Goal: Task Accomplishment & Management: Manage account settings

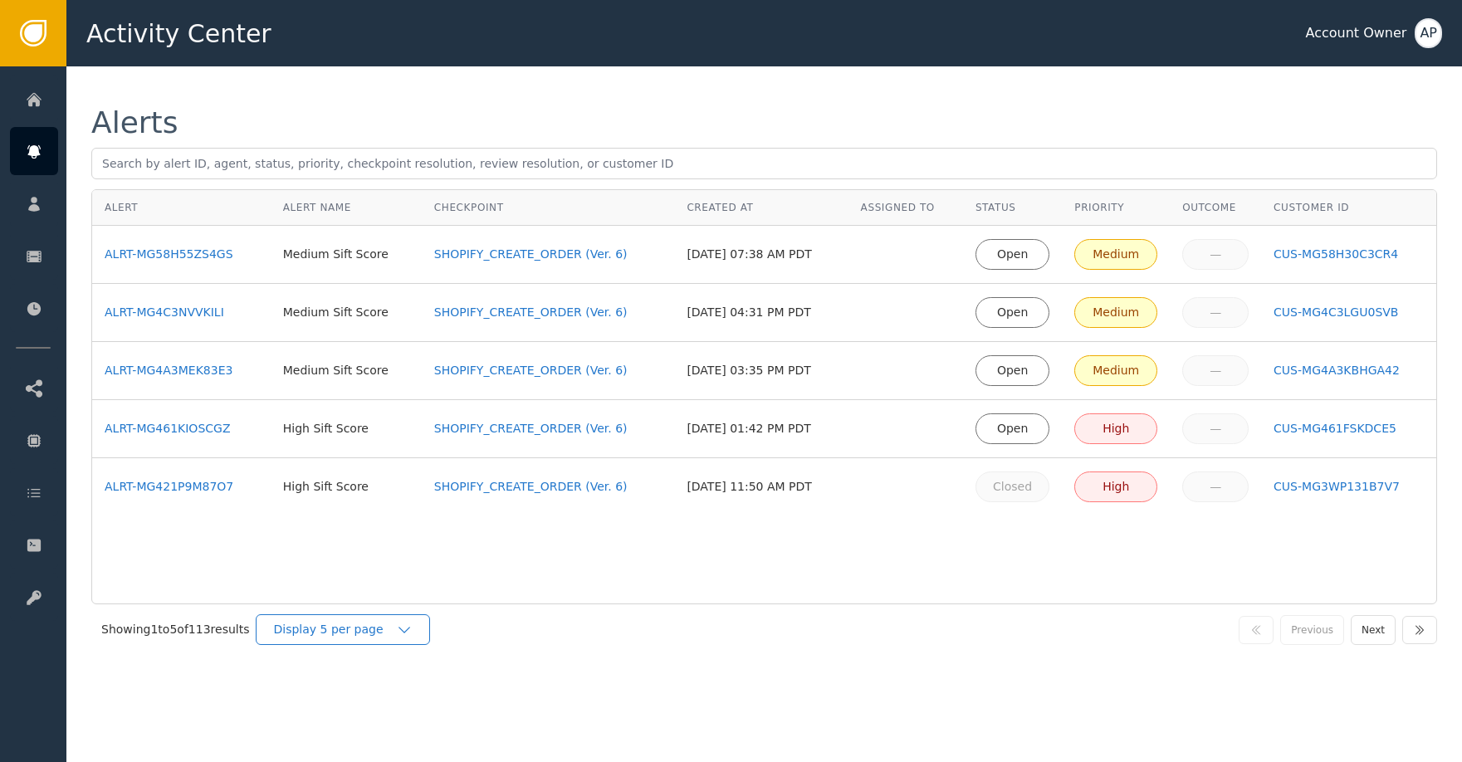
click at [387, 623] on div "Display 5 per page" at bounding box center [334, 629] width 123 height 17
click at [389, 694] on div "Display 25 per page" at bounding box center [347, 698] width 133 height 17
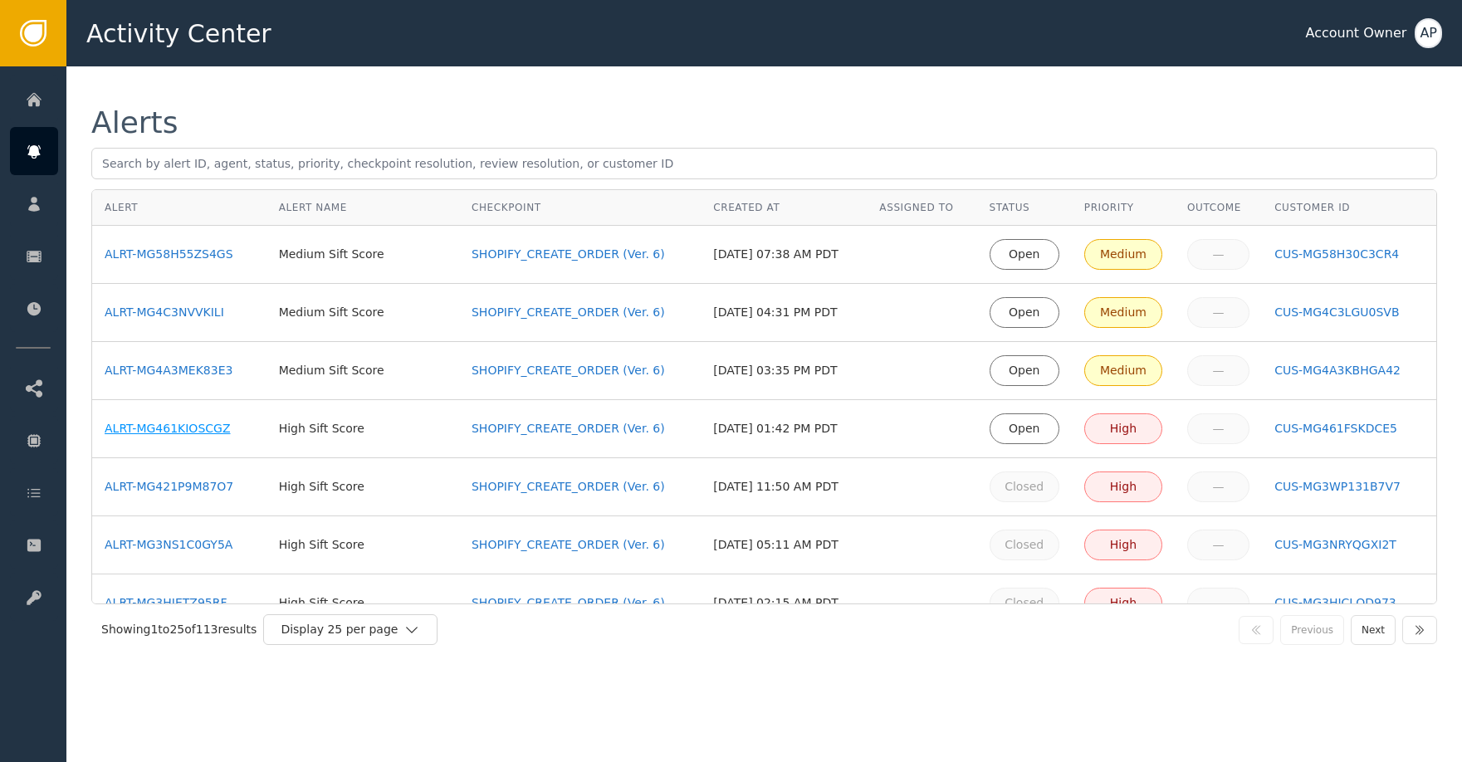
click at [206, 421] on div "ALRT-MG461KIOSCGZ" at bounding box center [179, 428] width 149 height 17
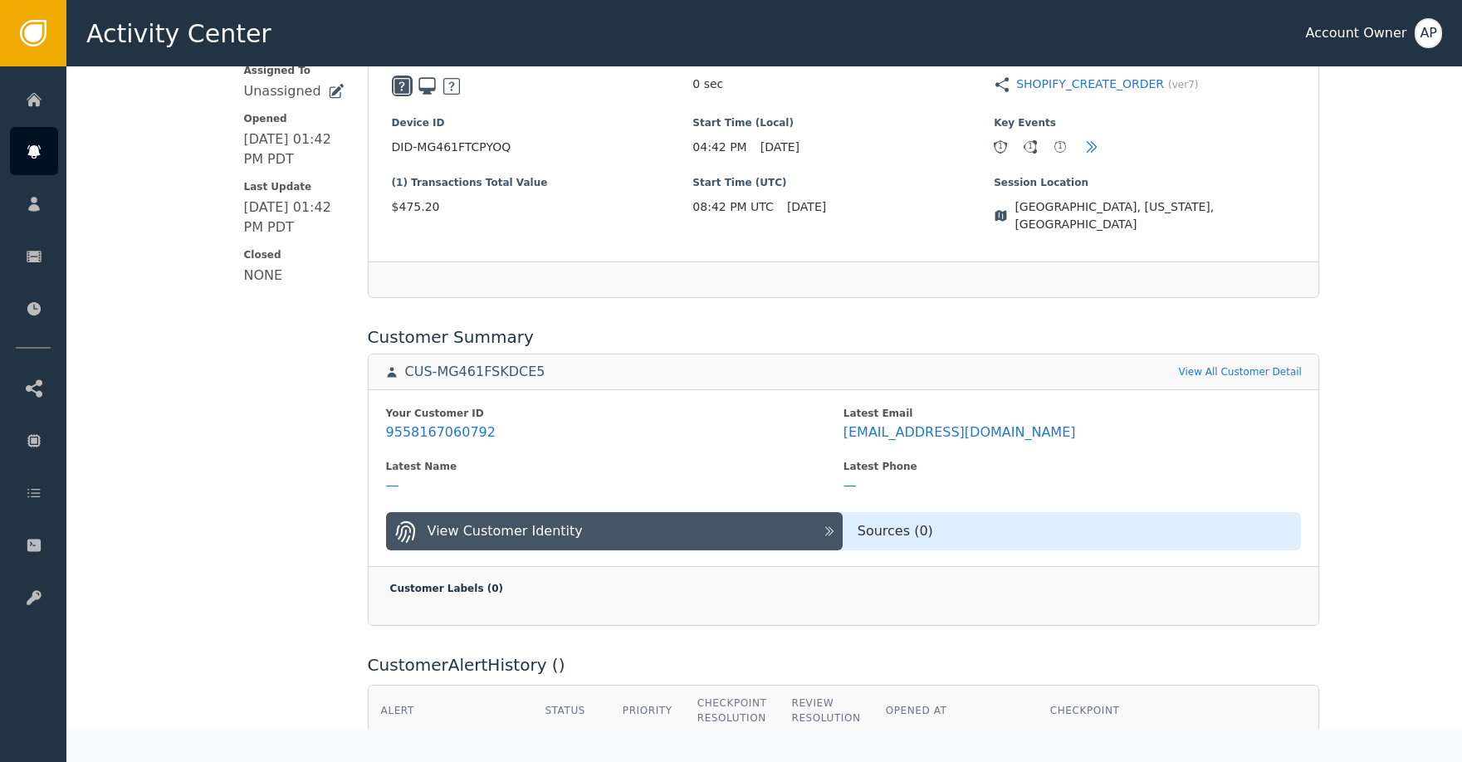
scroll to position [435, 0]
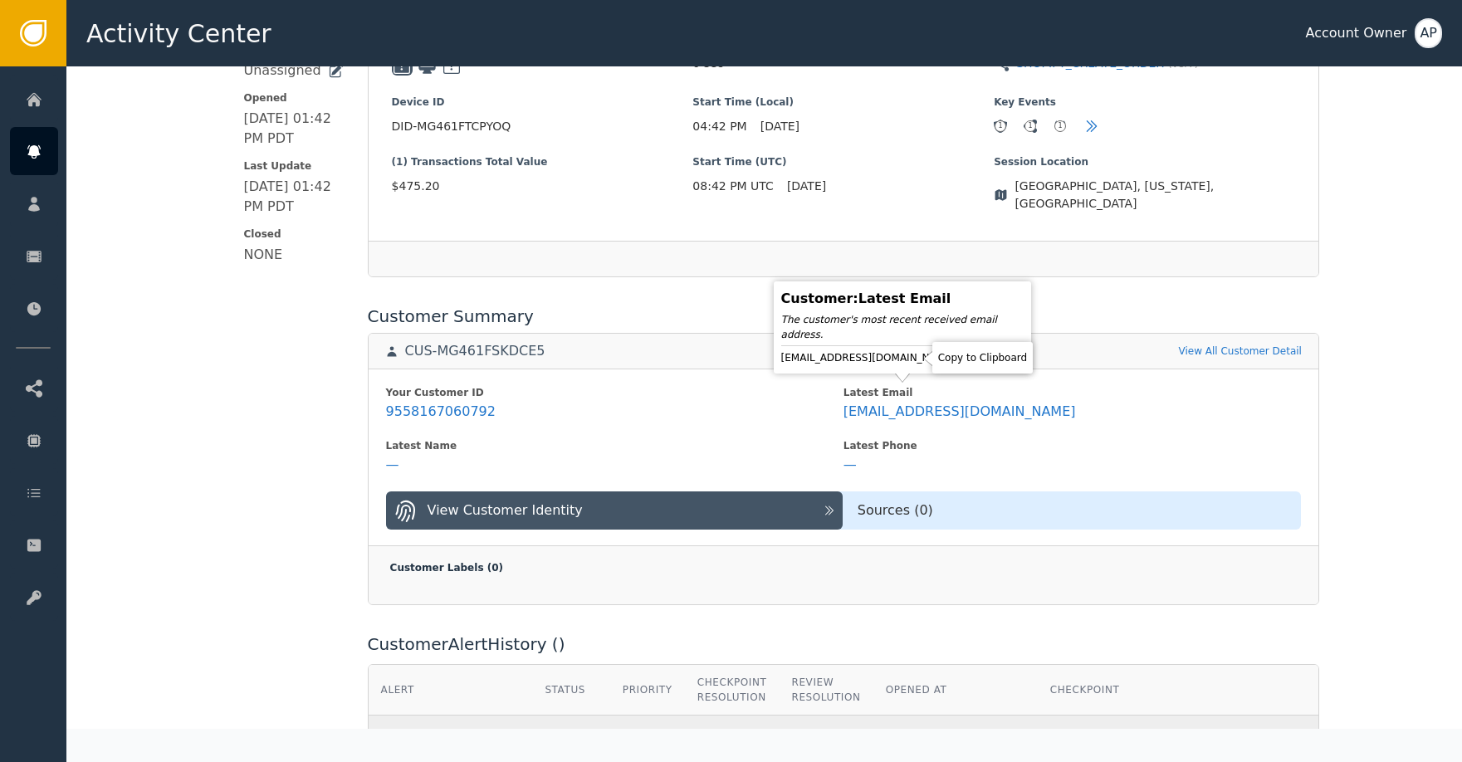
click at [965, 362] on icon at bounding box center [971, 357] width 12 height 13
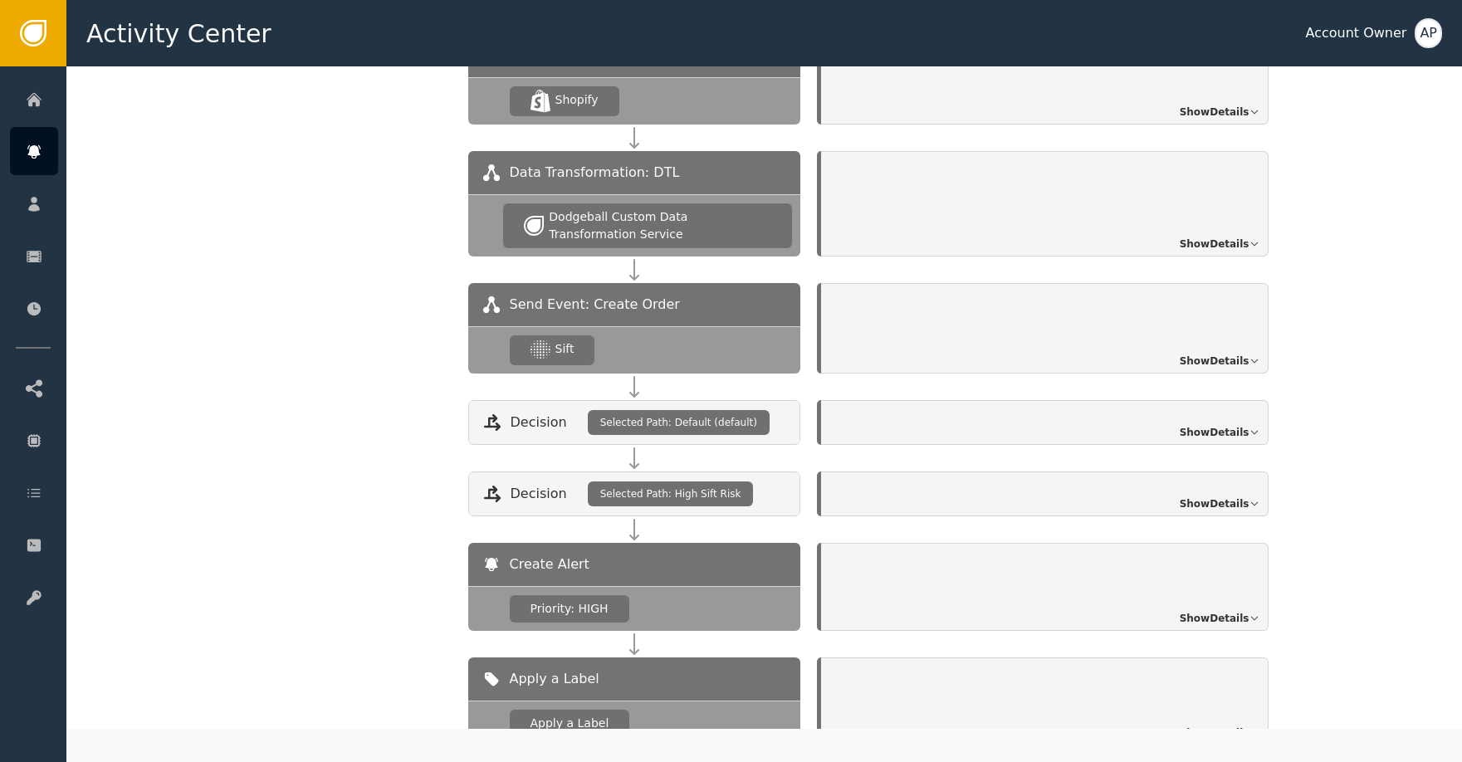
scroll to position [1686, 0]
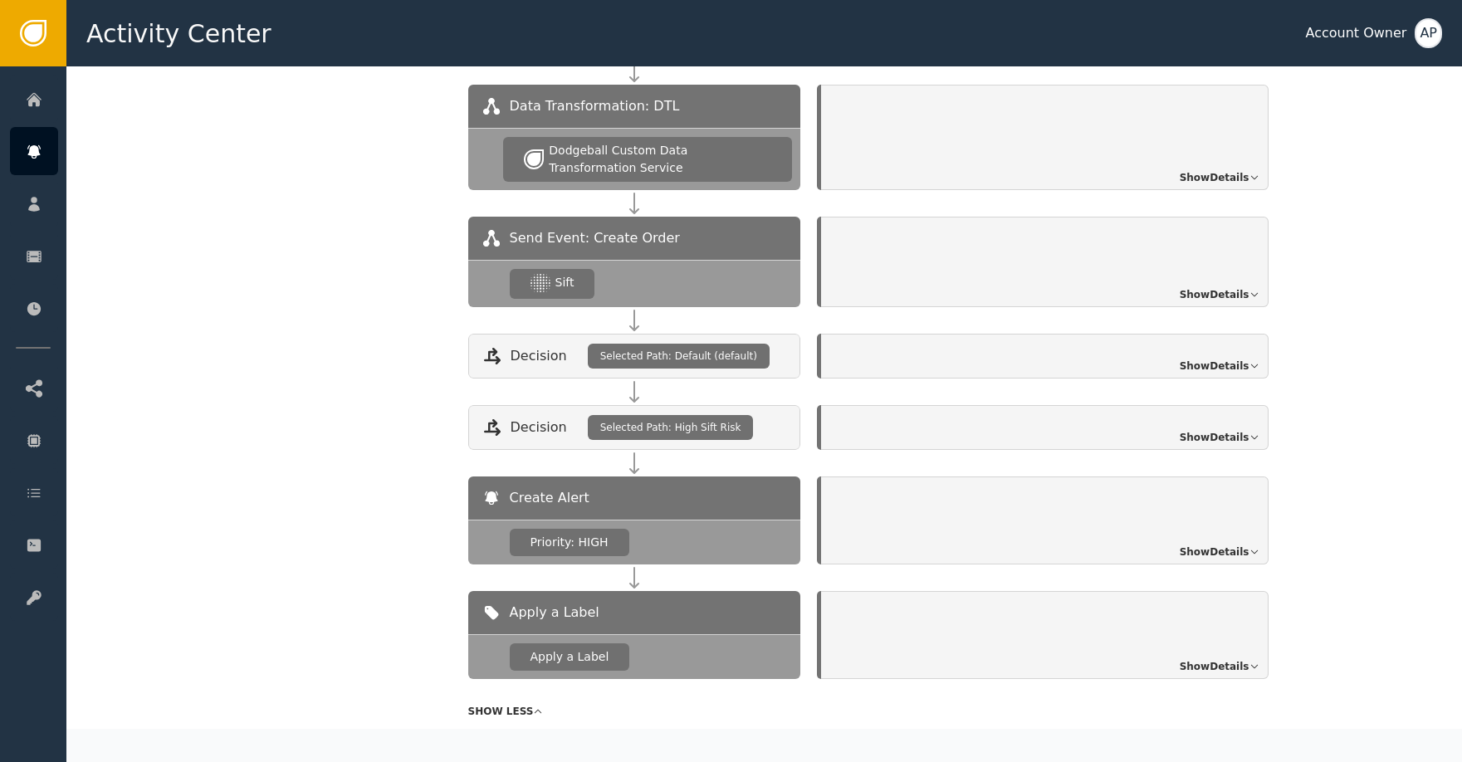
click at [1168, 358] on div "Show Details" at bounding box center [1045, 356] width 448 height 45
click at [1192, 359] on span "Show Details" at bounding box center [1215, 366] width 70 height 15
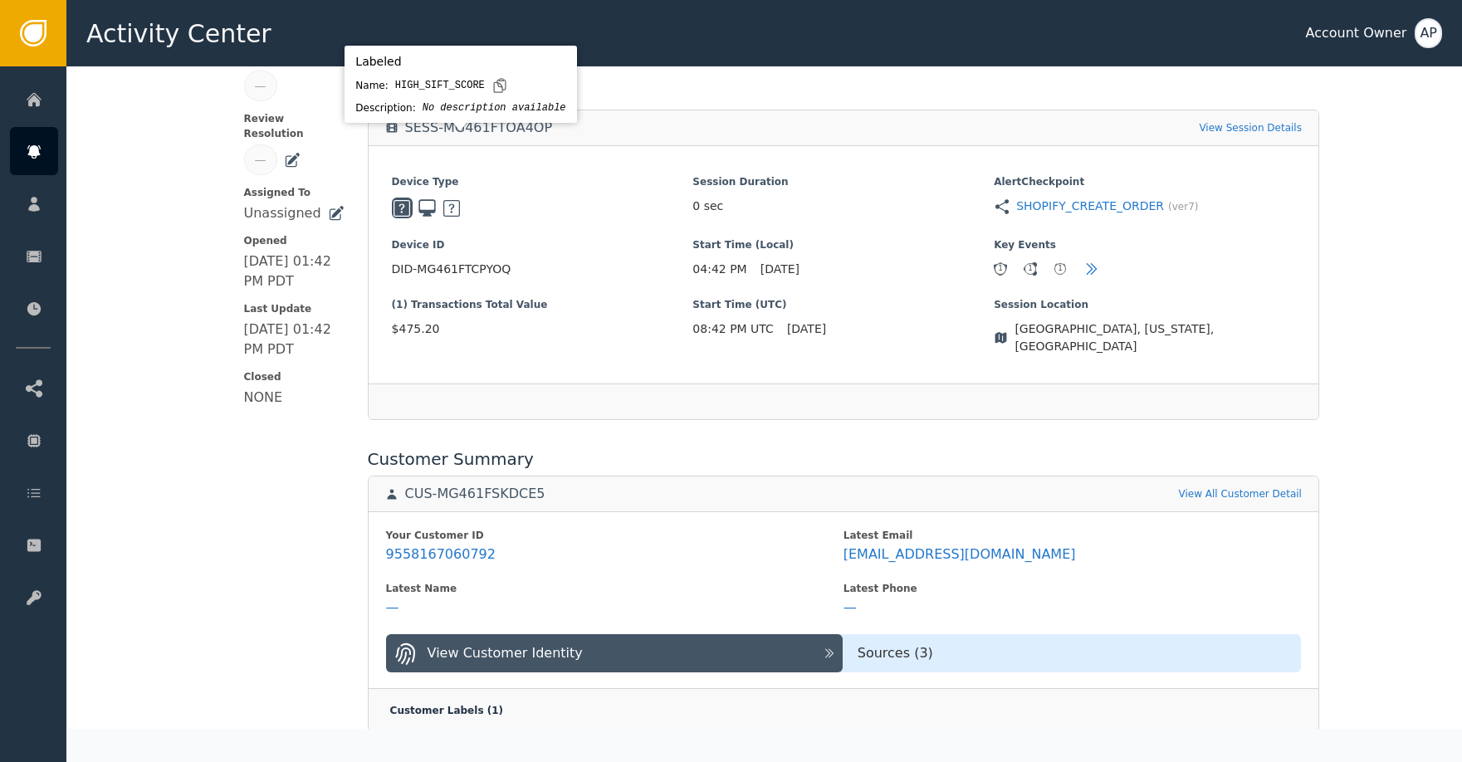
scroll to position [0, 0]
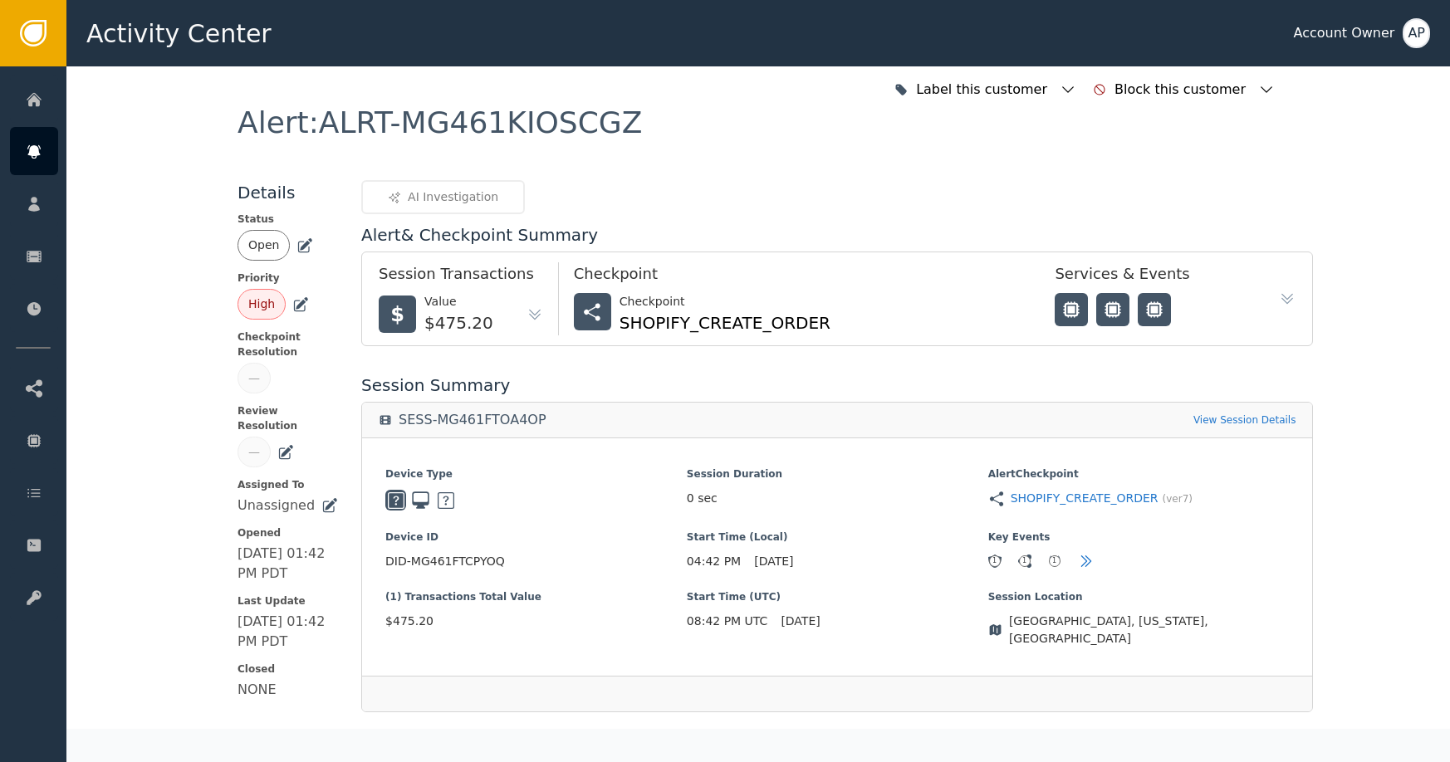
click at [296, 242] on icon at bounding box center [304, 246] width 17 height 17
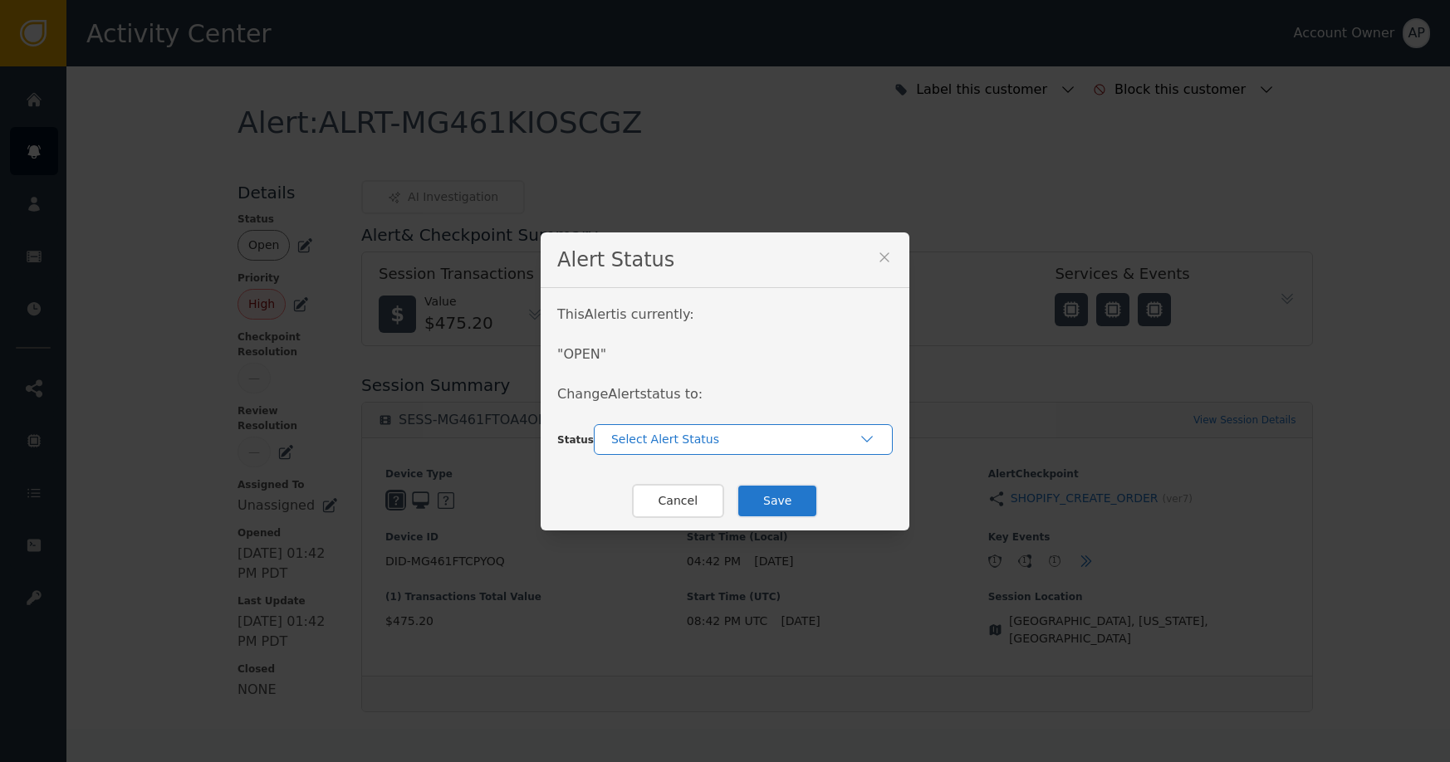
click at [687, 428] on div "Select Alert Status" at bounding box center [743, 439] width 299 height 31
click at [712, 498] on div "Closed" at bounding box center [743, 508] width 299 height 32
click at [762, 502] on button "Save" at bounding box center [777, 501] width 81 height 34
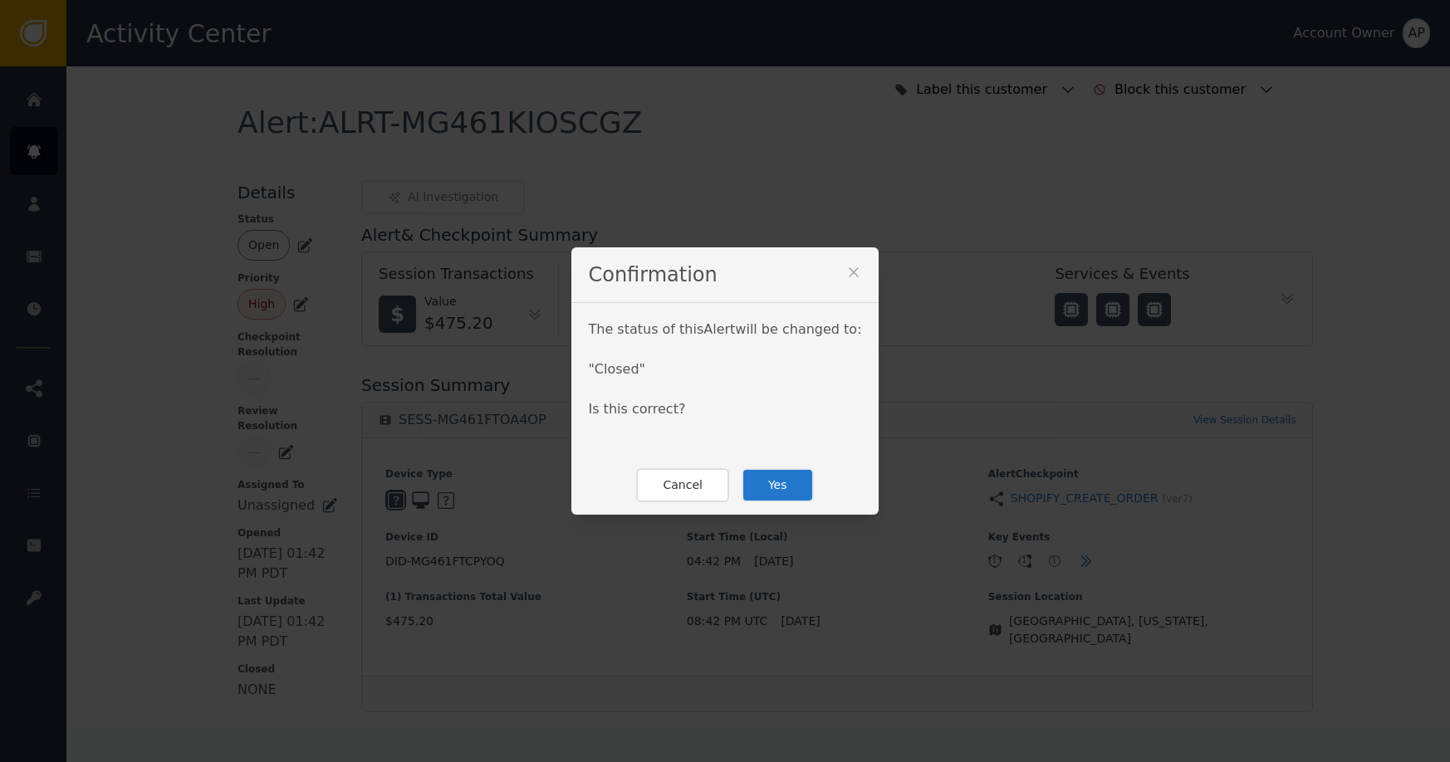
click at [780, 487] on button "Yes" at bounding box center [778, 485] width 72 height 34
